Goal: Obtain resource: Download file/media

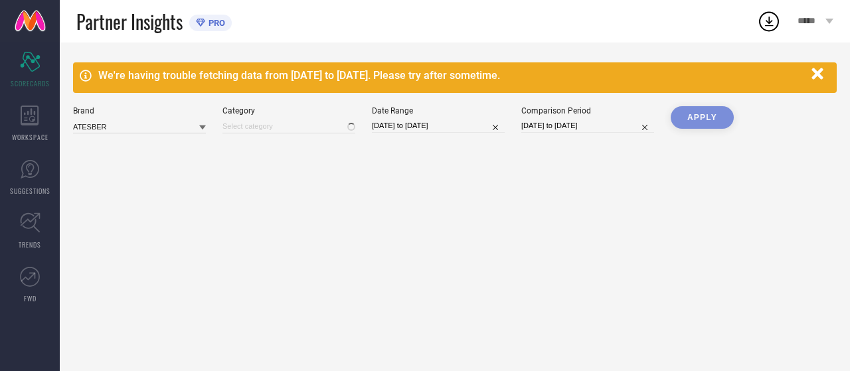
type input "All"
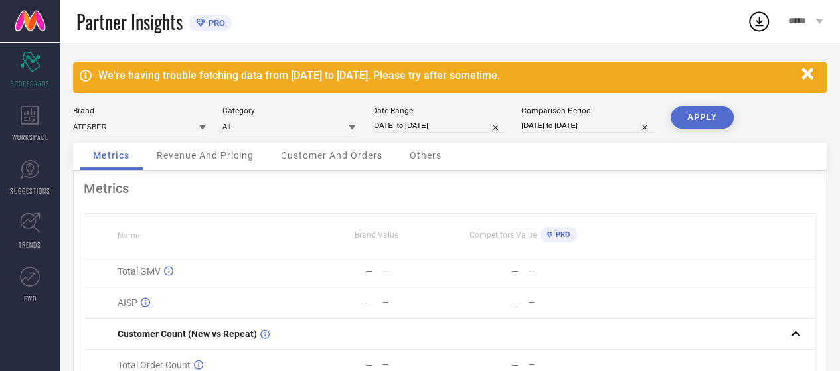
click at [817, 35] on div "*****" at bounding box center [805, 21] width 69 height 43
click at [462, 272] on div "—" at bounding box center [484, 271] width 68 height 11
click at [21, 118] on icon at bounding box center [30, 116] width 18 height 20
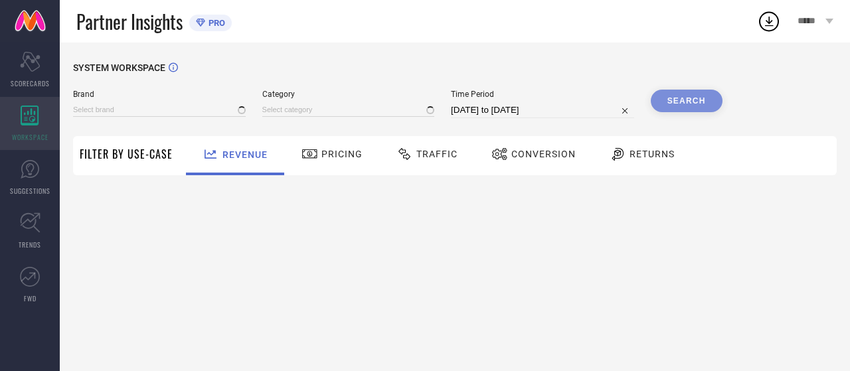
type input "ATESBER"
type input "All"
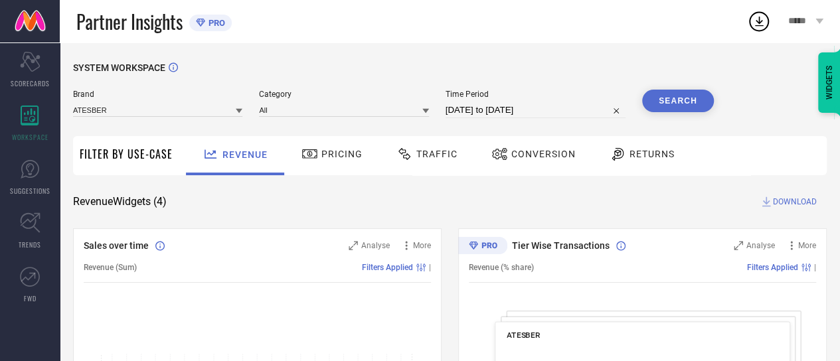
select select "6"
select select "2025"
select select "7"
select select "2025"
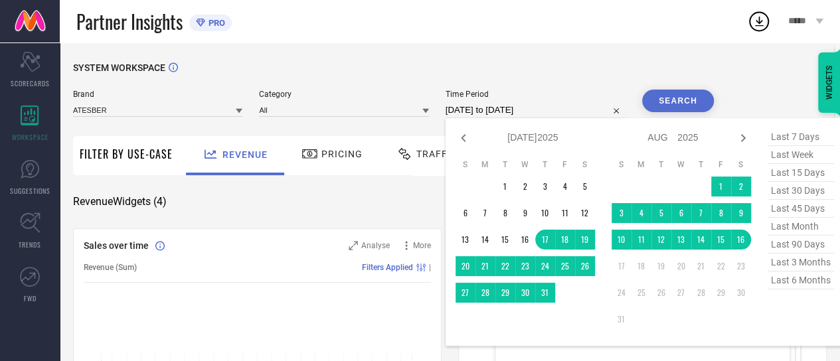
click at [541, 110] on input "[DATE] to [DATE]" at bounding box center [536, 110] width 180 height 16
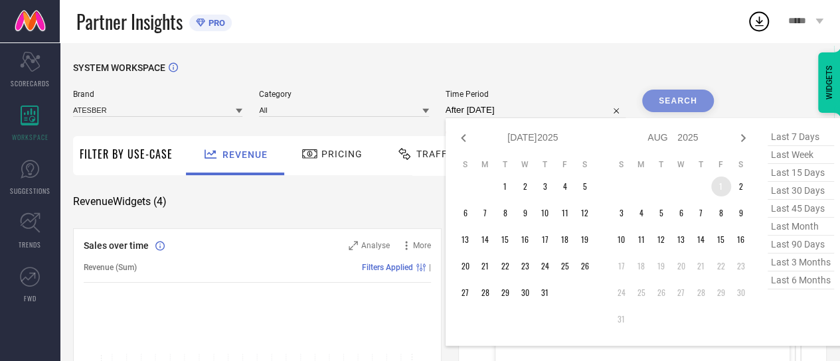
click at [724, 191] on td "1" at bounding box center [721, 187] width 20 height 20
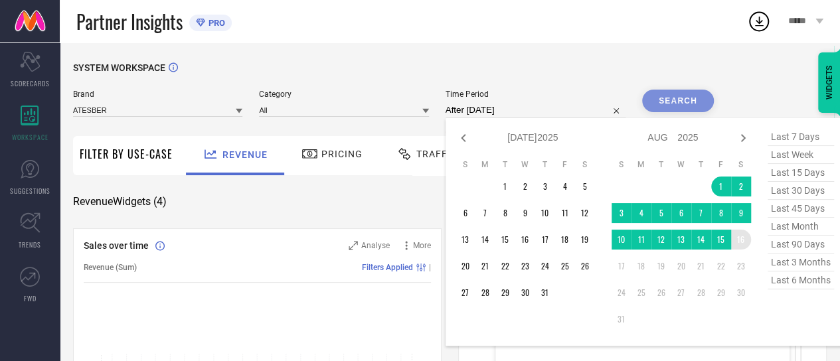
type input "[DATE] to [DATE]"
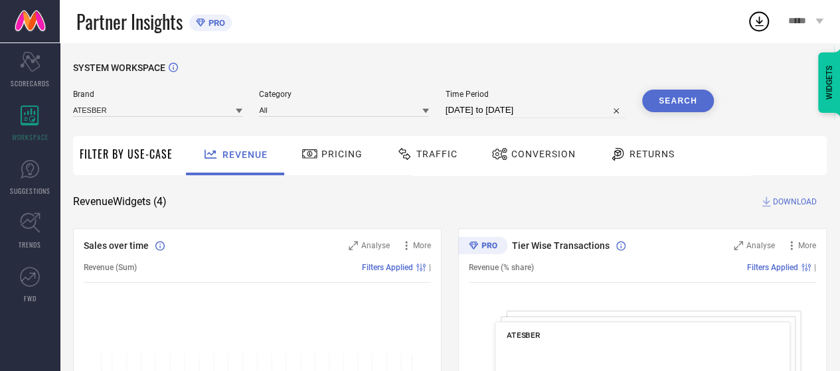
click at [694, 96] on button "Search" at bounding box center [678, 101] width 72 height 23
click at [435, 167] on div "Traffic" at bounding box center [427, 155] width 94 height 39
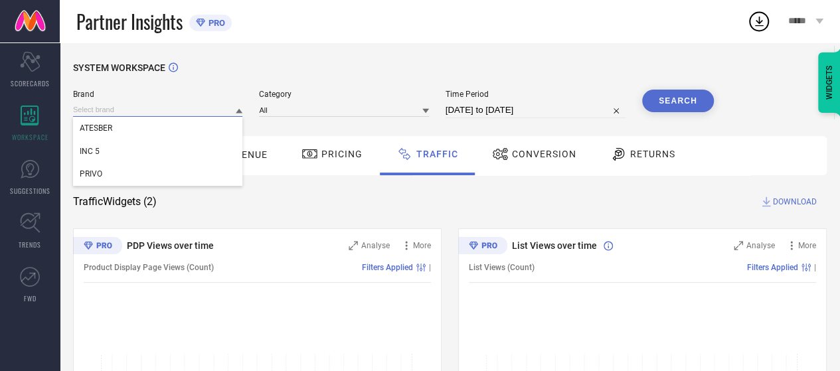
click at [211, 117] on input at bounding box center [157, 110] width 169 height 14
click at [180, 113] on input at bounding box center [157, 110] width 169 height 14
click at [165, 153] on div "INC 5" at bounding box center [157, 151] width 169 height 23
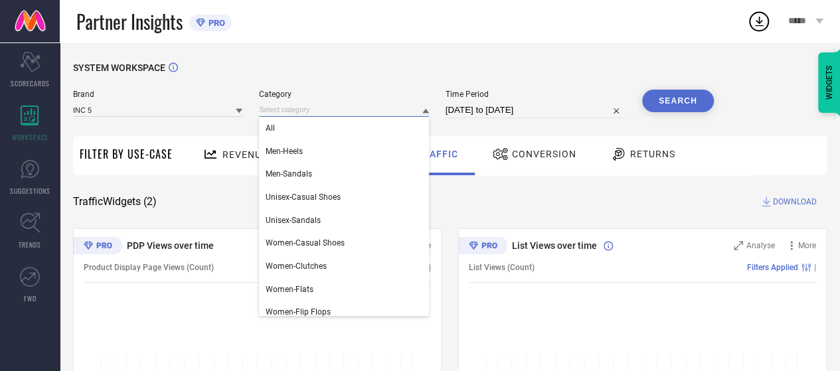
click at [333, 110] on input at bounding box center [343, 110] width 169 height 14
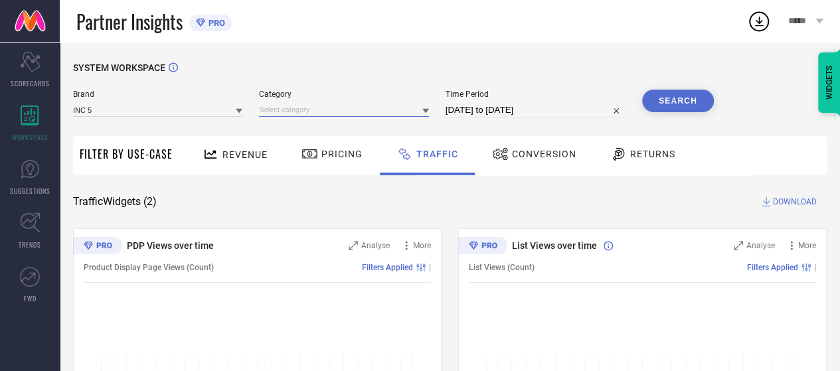
click at [333, 117] on input at bounding box center [343, 110] width 169 height 14
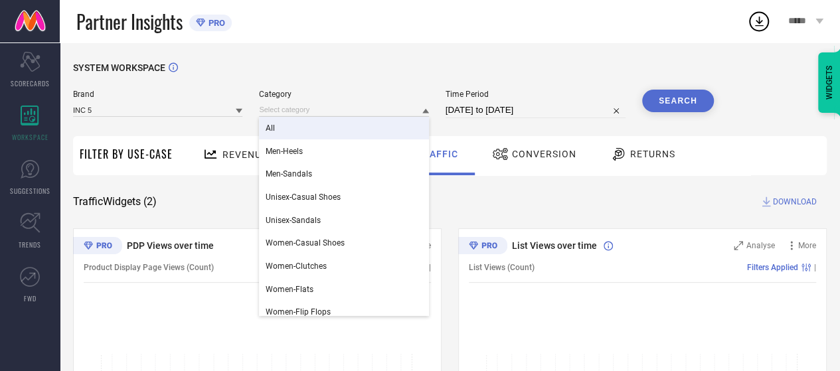
click at [324, 130] on div "All" at bounding box center [343, 128] width 169 height 23
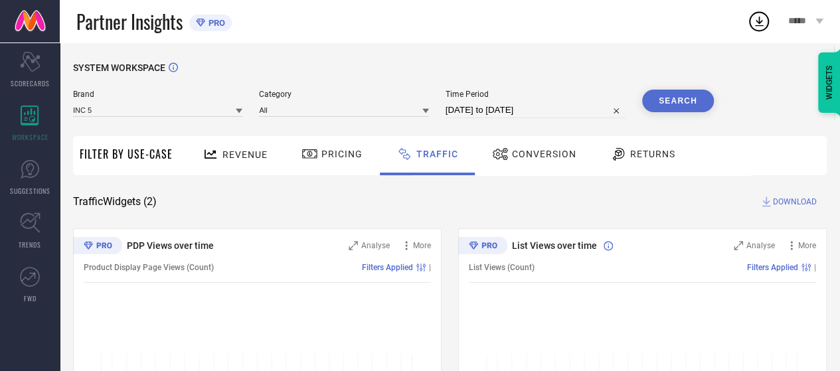
click at [675, 101] on button "Search" at bounding box center [678, 101] width 72 height 23
click at [786, 204] on span "DOWNLOAD" at bounding box center [795, 201] width 44 height 13
